Goal: Task Accomplishment & Management: Manage account settings

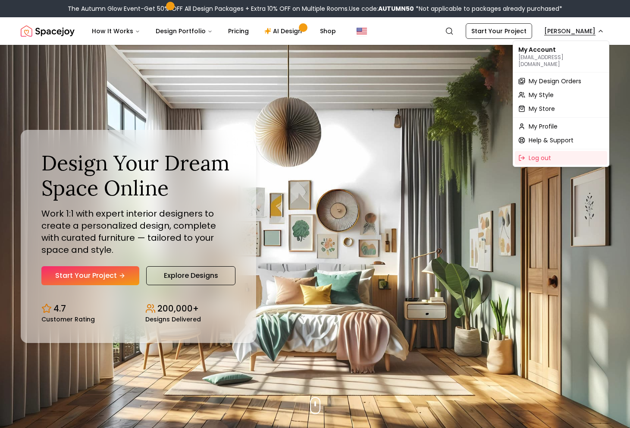
click at [541, 77] on span "My Design Orders" at bounding box center [555, 81] width 53 height 9
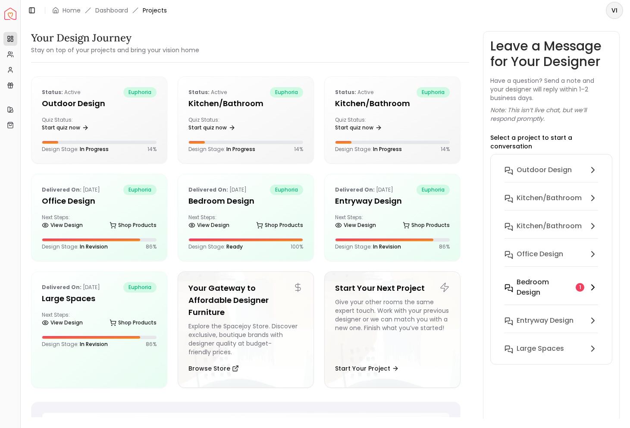
click at [526, 278] on h6 "Bedroom design" at bounding box center [545, 287] width 56 height 21
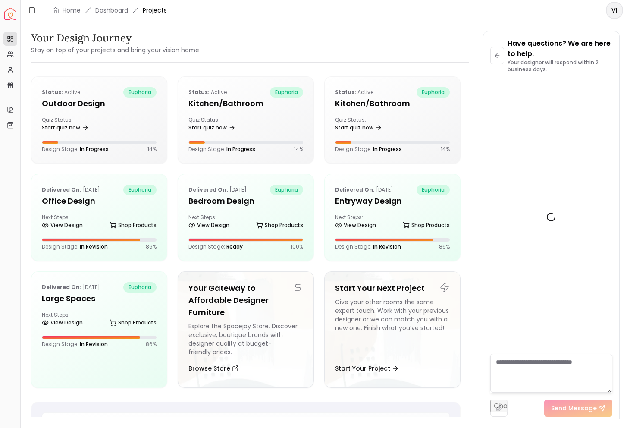
scroll to position [986, 0]
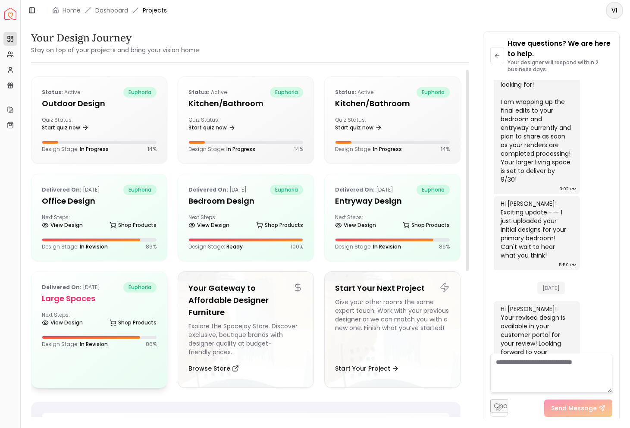
click at [73, 299] on h5 "Large Spaces" at bounding box center [99, 298] width 115 height 12
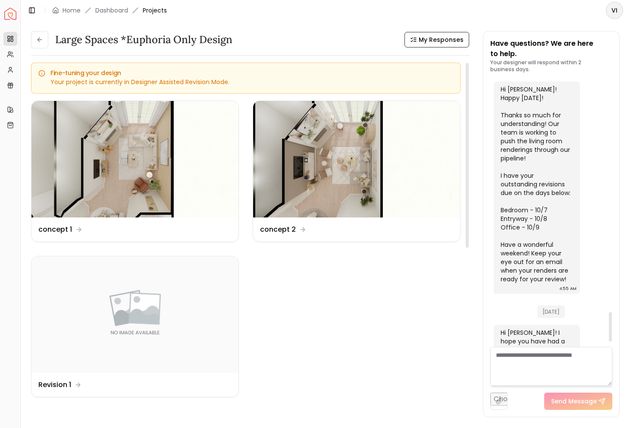
scroll to position [2022, 0]
